Goal: Find specific page/section

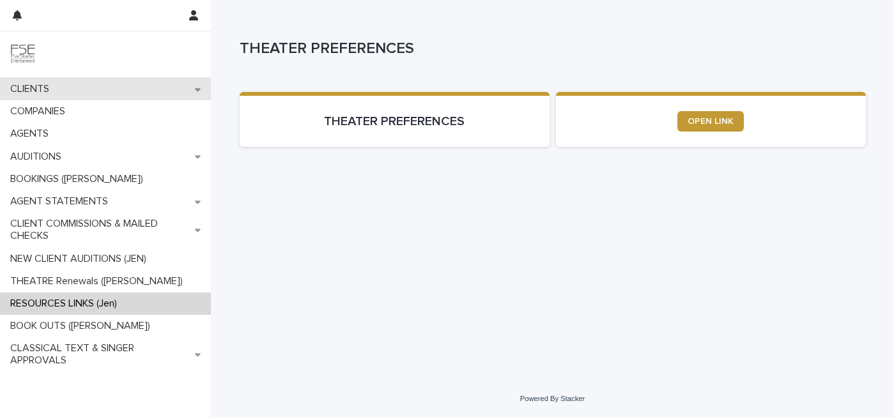
click at [63, 84] on div "CLIENTS" at bounding box center [105, 89] width 211 height 22
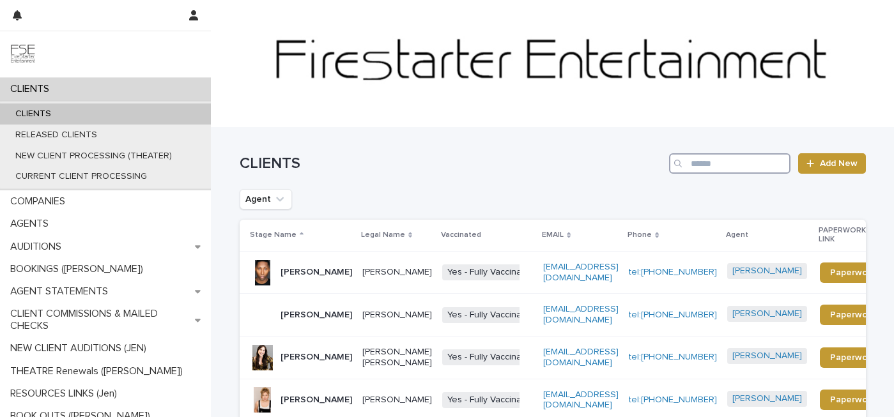
click at [705, 165] on input "Search" at bounding box center [729, 163] width 121 height 20
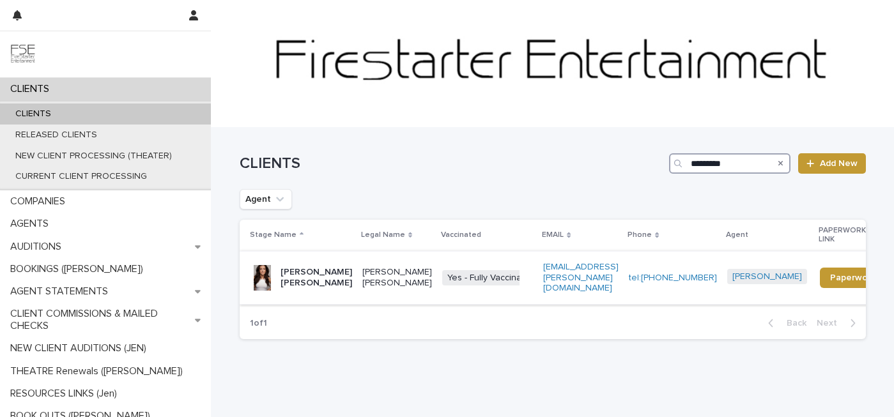
type input "*********"
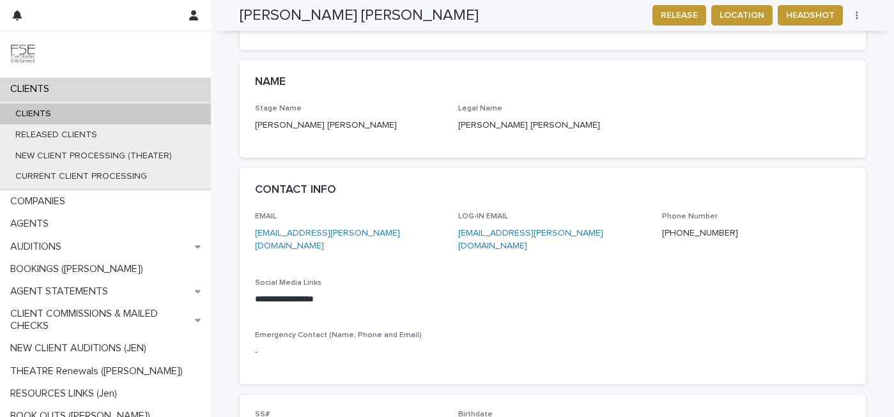
scroll to position [635, 0]
